Goal: Find specific page/section: Find specific page/section

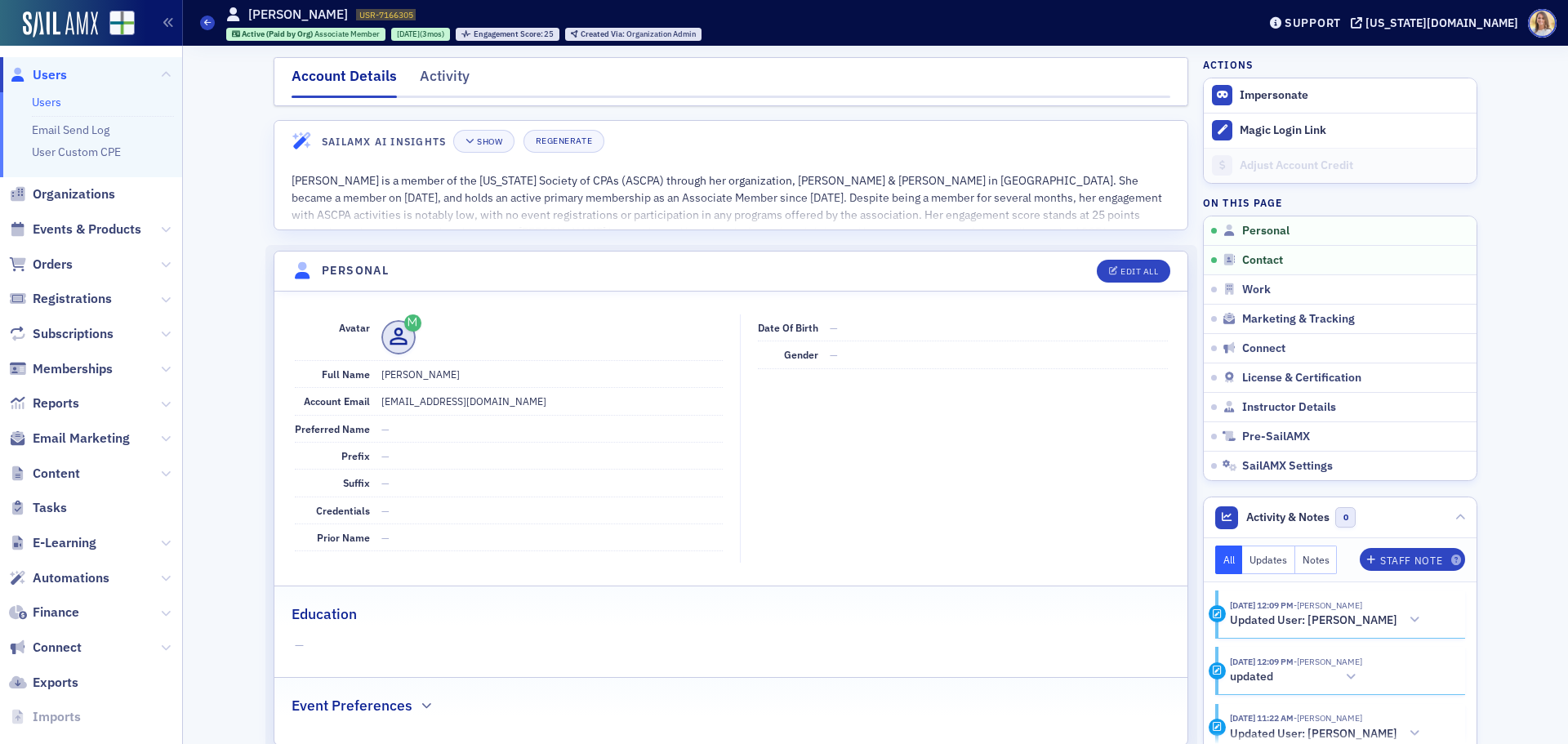
scroll to position [31, 0]
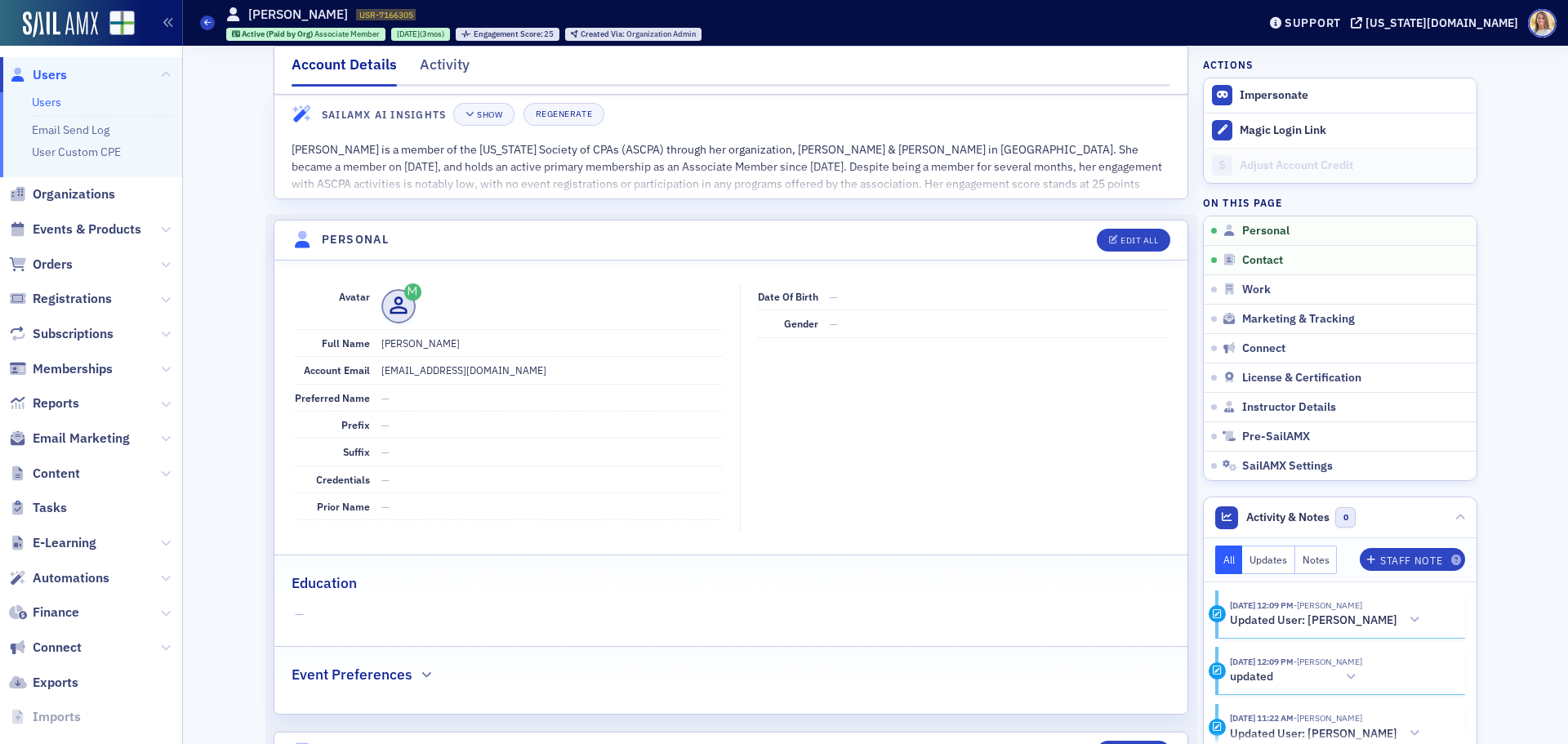
click at [52, 81] on span "Users" at bounding box center [50, 75] width 34 height 18
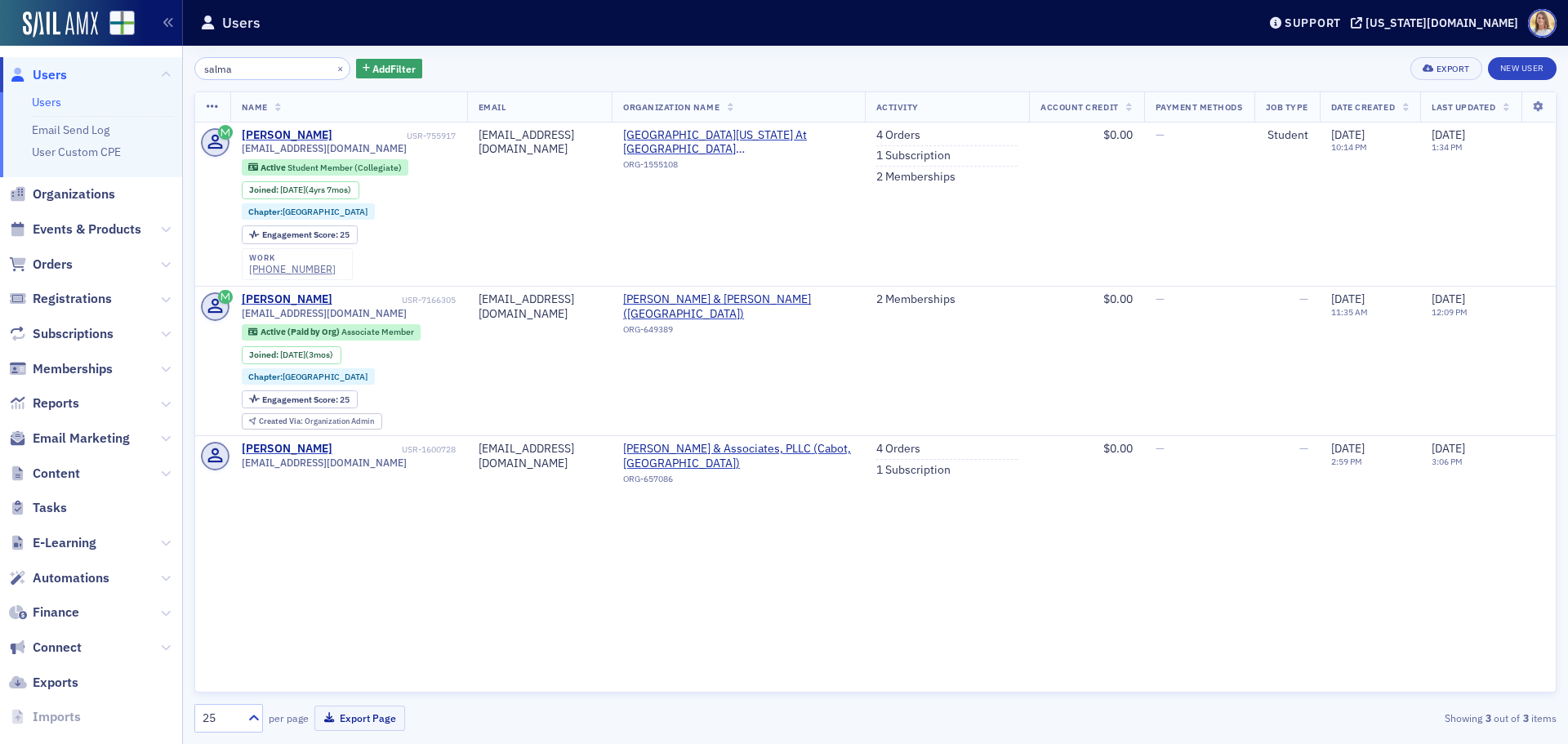
drag, startPoint x: 243, startPoint y: 73, endPoint x: 146, endPoint y: 73, distance: 97.0
click at [146, 73] on div "Users Users Email Send Log User Custom CPE Organizations Events & Products Orde…" at bounding box center [784, 372] width 1568 height 744
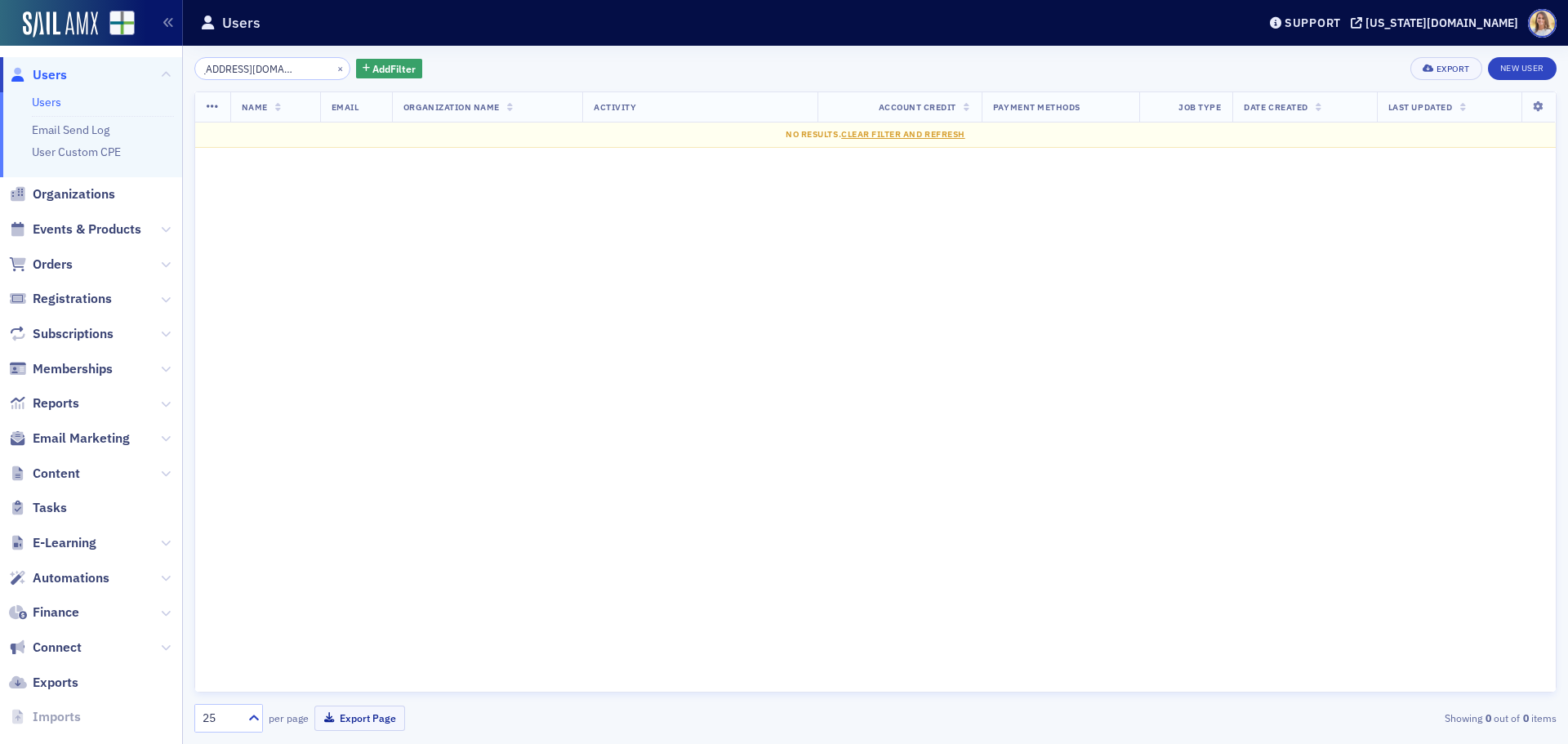
type input "[EMAIL_ADDRESS][DOMAIN_NAME]"
click at [333, 69] on button "×" at bounding box center [340, 68] width 15 height 15
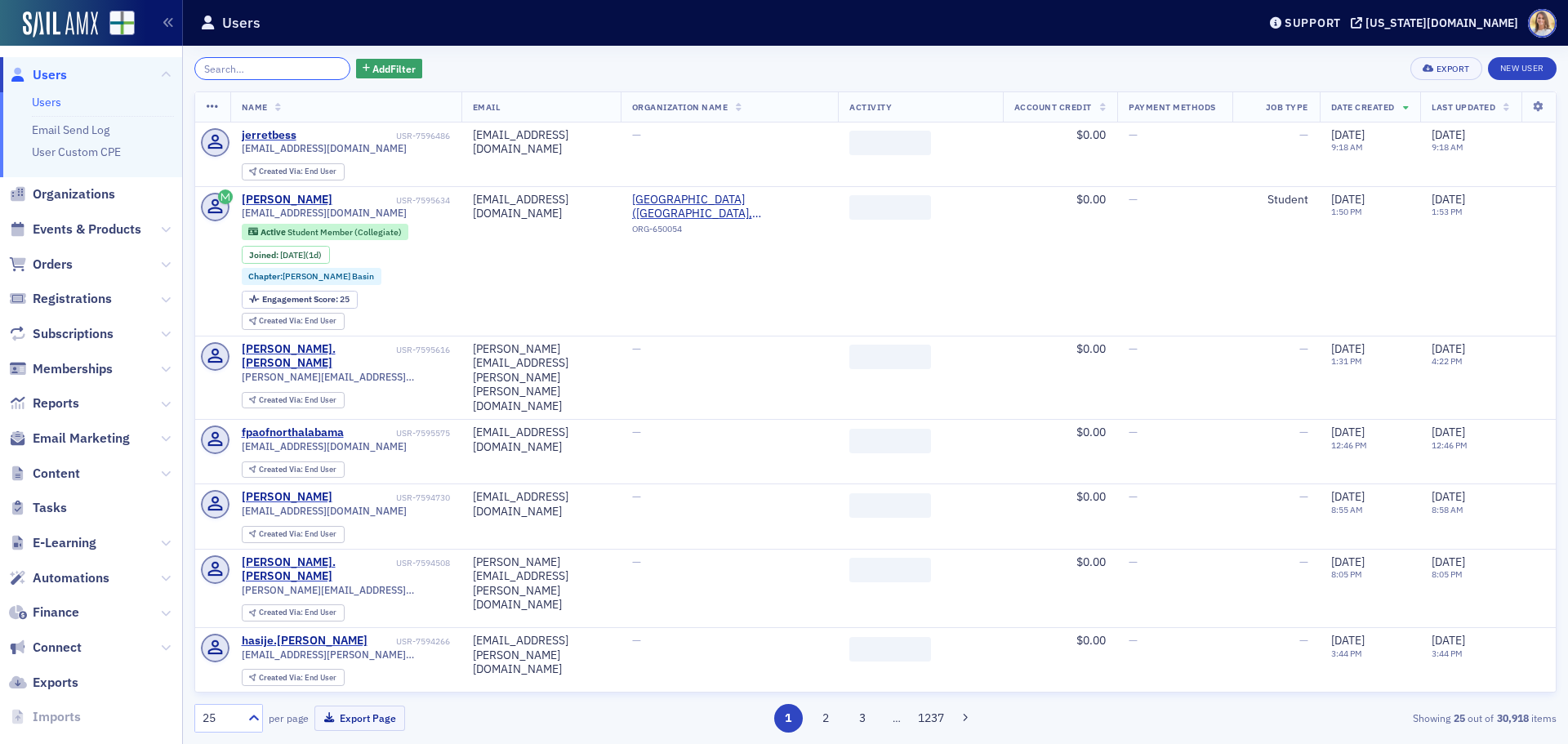
click at [268, 68] on input "search" at bounding box center [272, 68] width 156 height 23
paste input "[EMAIL_ADDRESS][DOMAIN_NAME]"
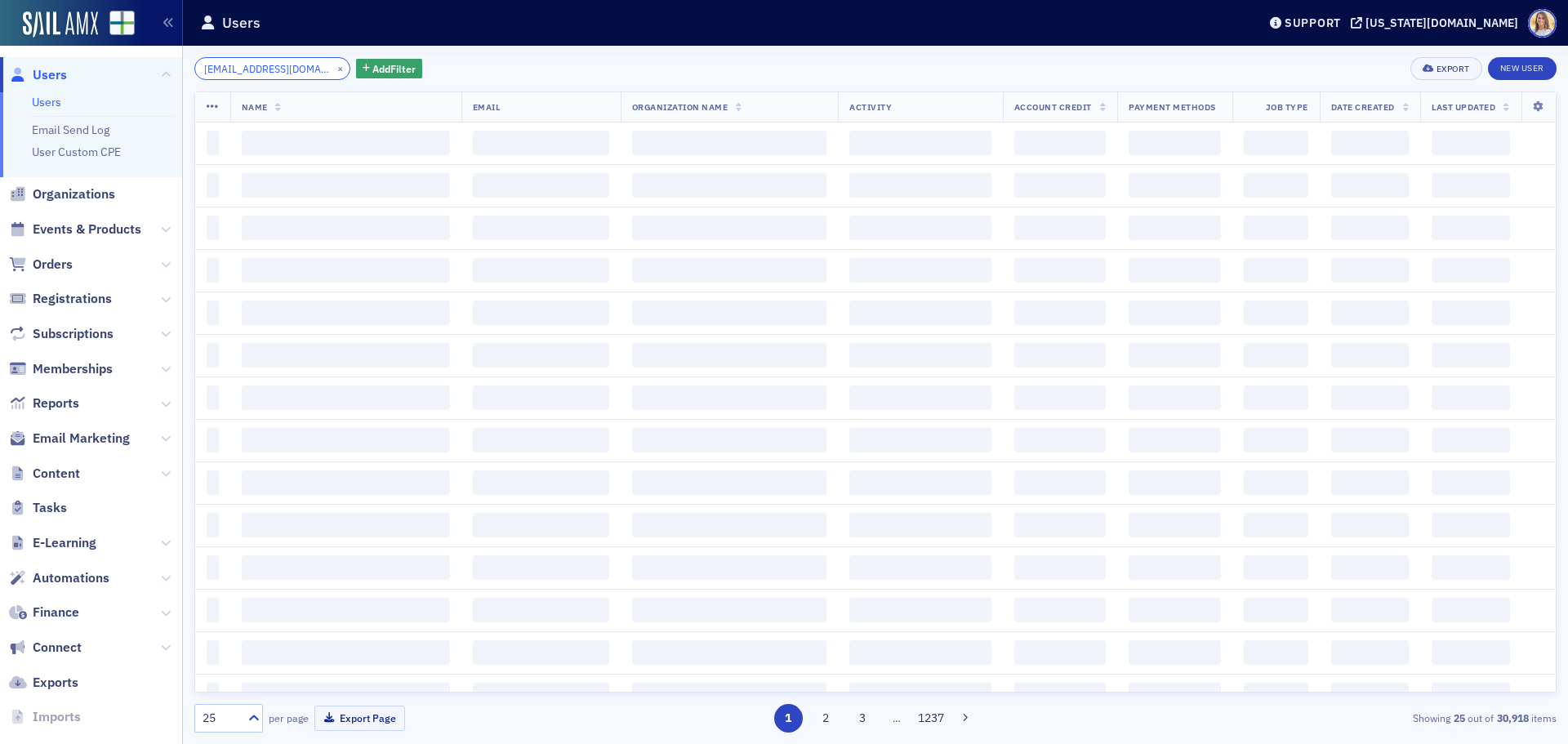
scroll to position [0, 27]
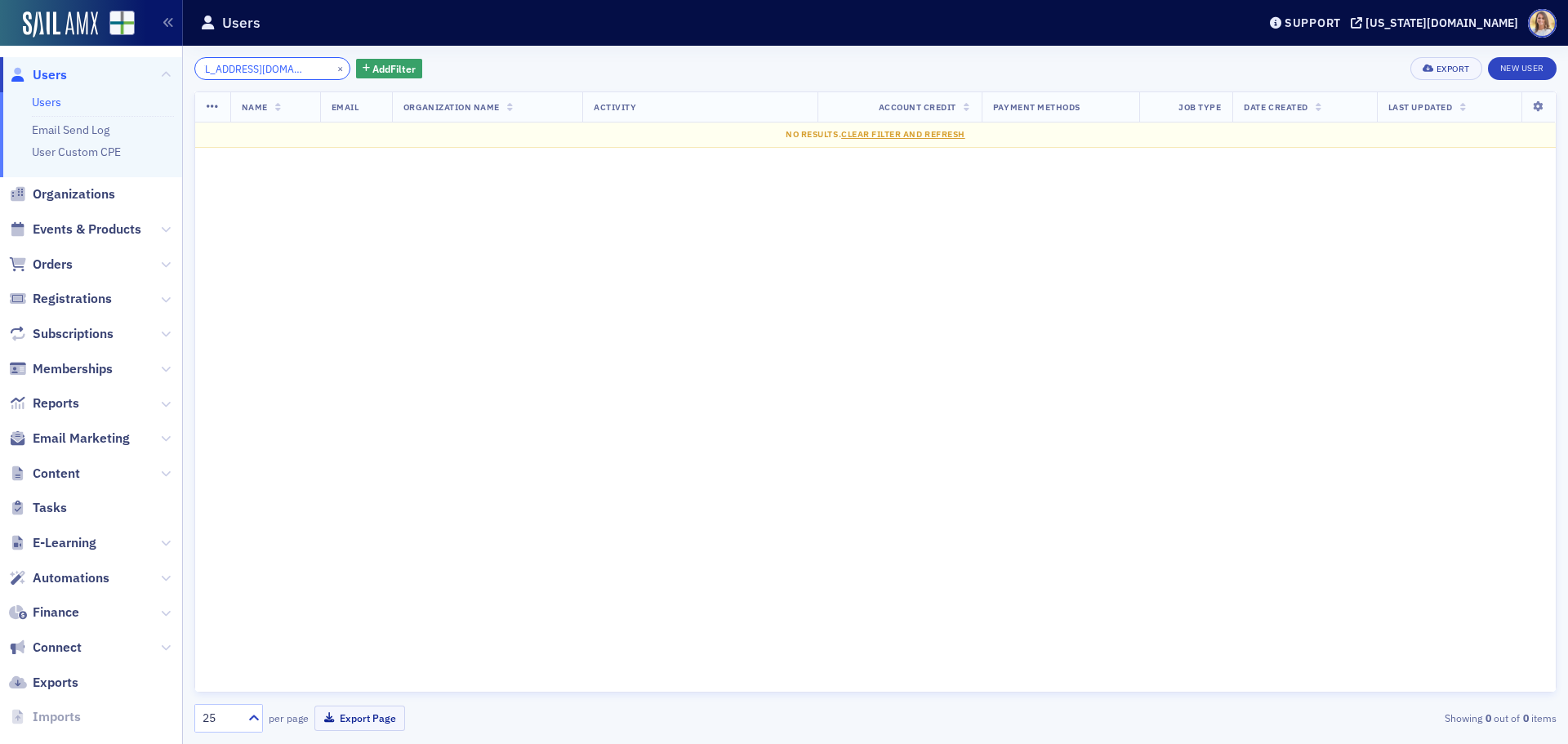
type input "[EMAIL_ADDRESS][DOMAIN_NAME]"
click at [333, 73] on button "×" at bounding box center [340, 68] width 15 height 15
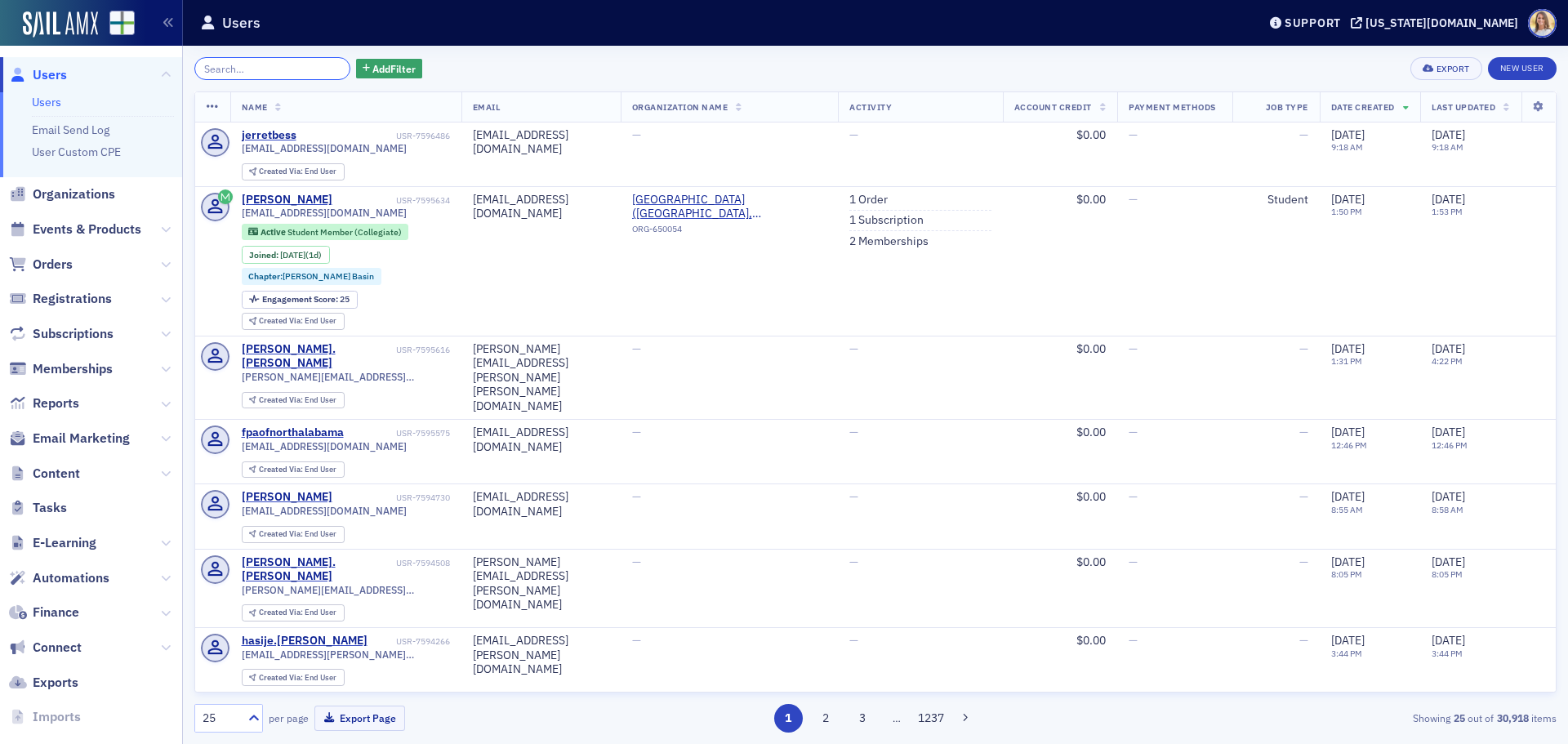
click at [317, 73] on input "search" at bounding box center [272, 68] width 156 height 23
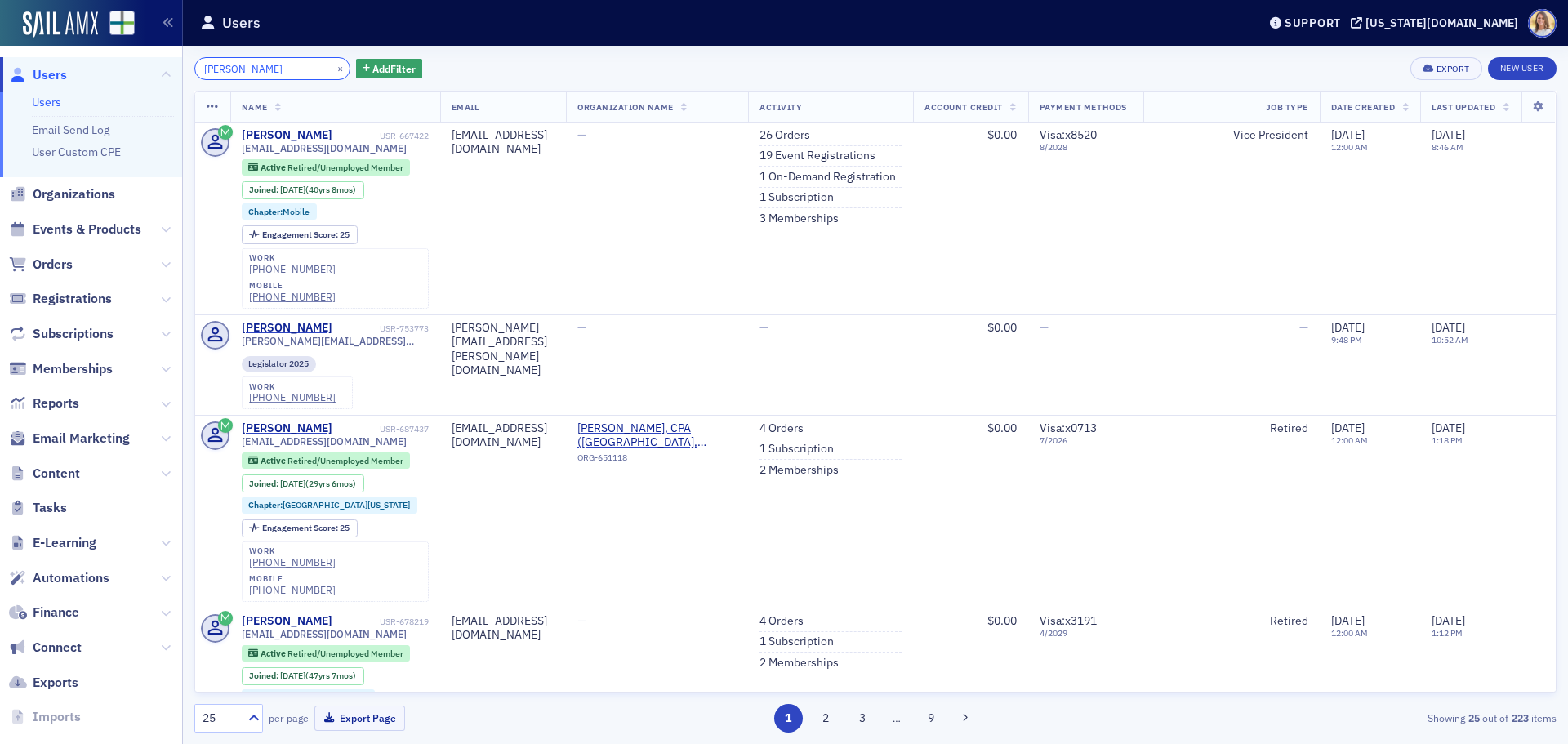
type input "[PERSON_NAME]"
